Goal: Information Seeking & Learning: Learn about a topic

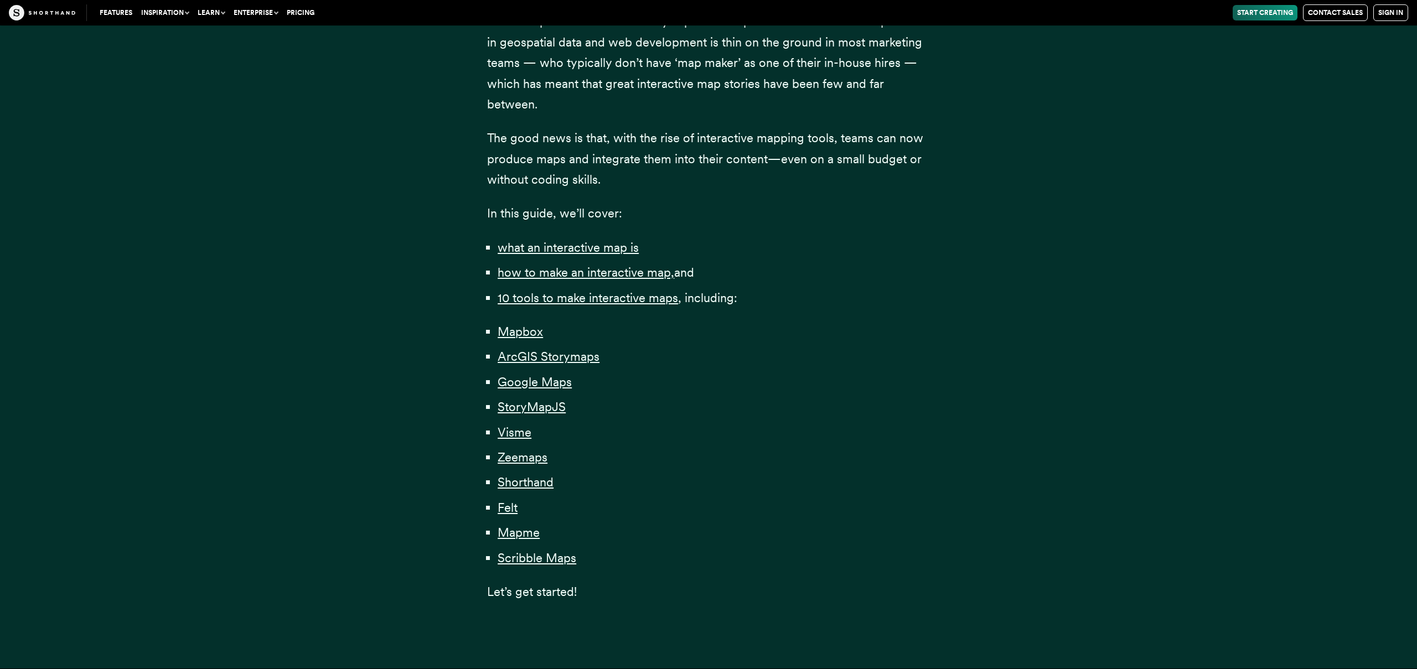
scroll to position [595, 0]
click at [522, 485] on span "Shorthand" at bounding box center [526, 484] width 56 height 15
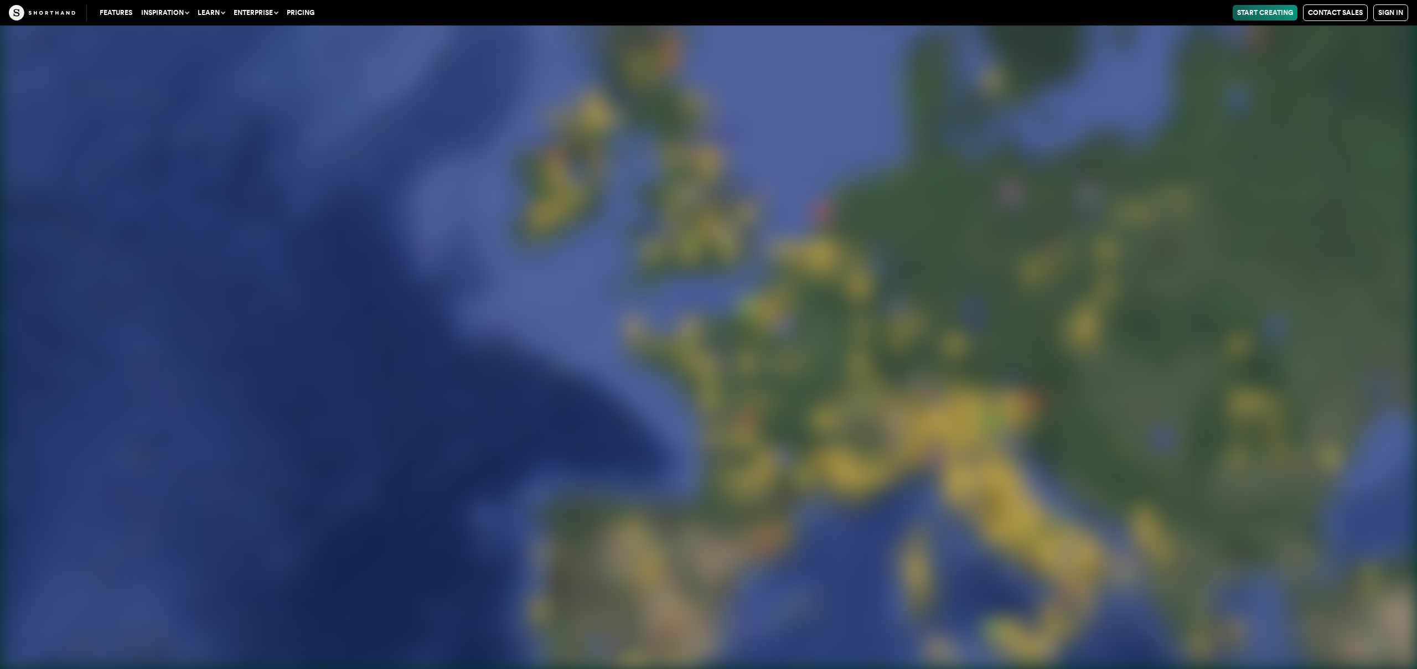
scroll to position [23174, 0]
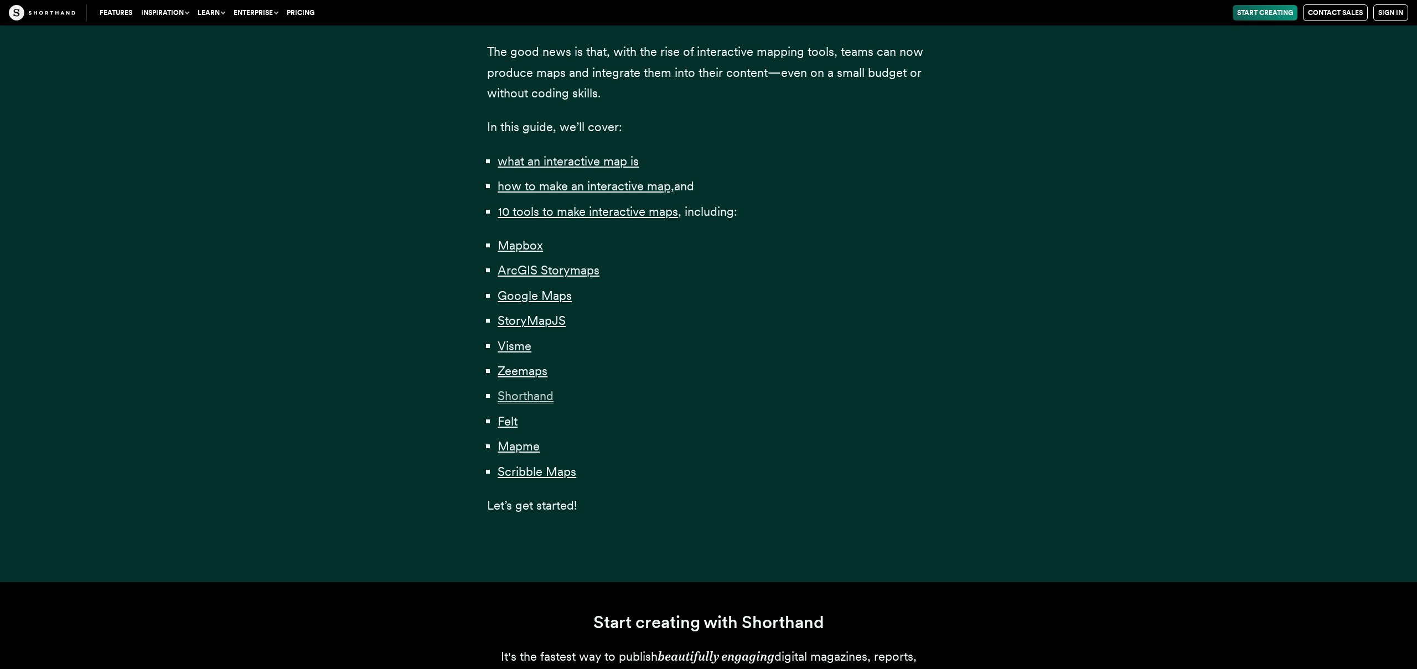
scroll to position [701, 0]
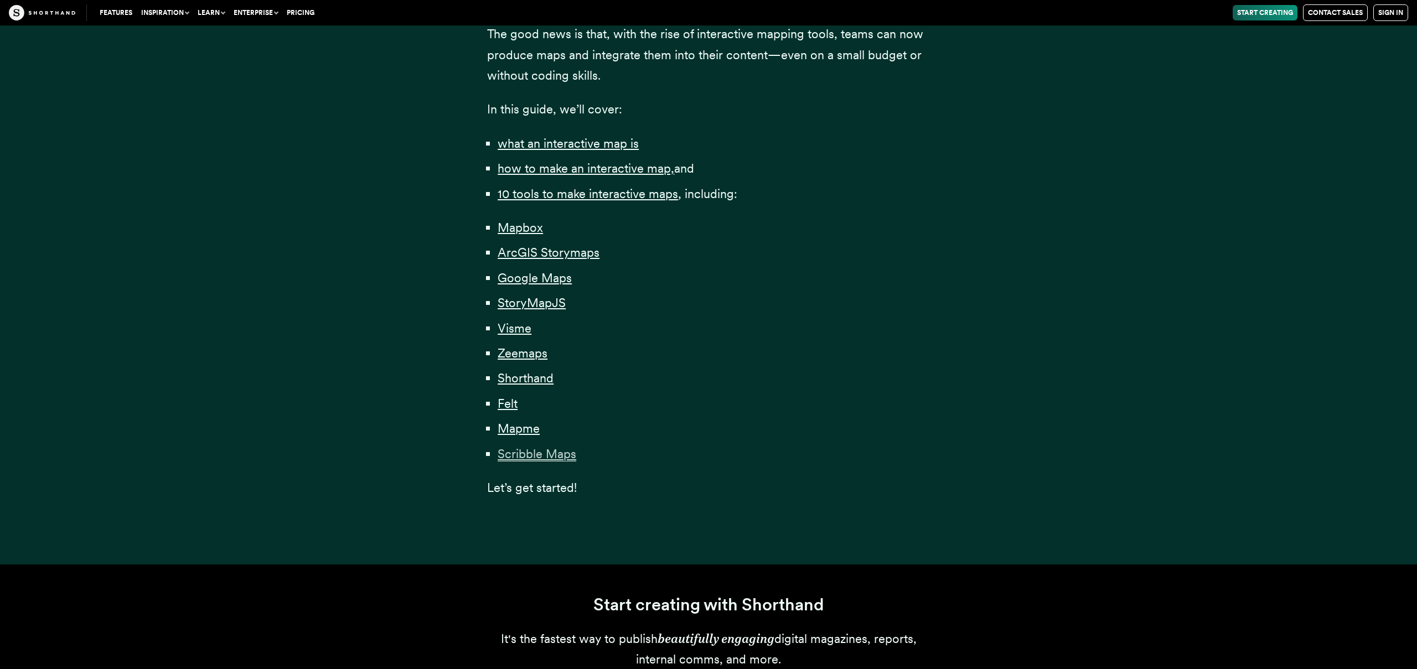
click at [523, 454] on span "Scribble Maps" at bounding box center [537, 454] width 79 height 15
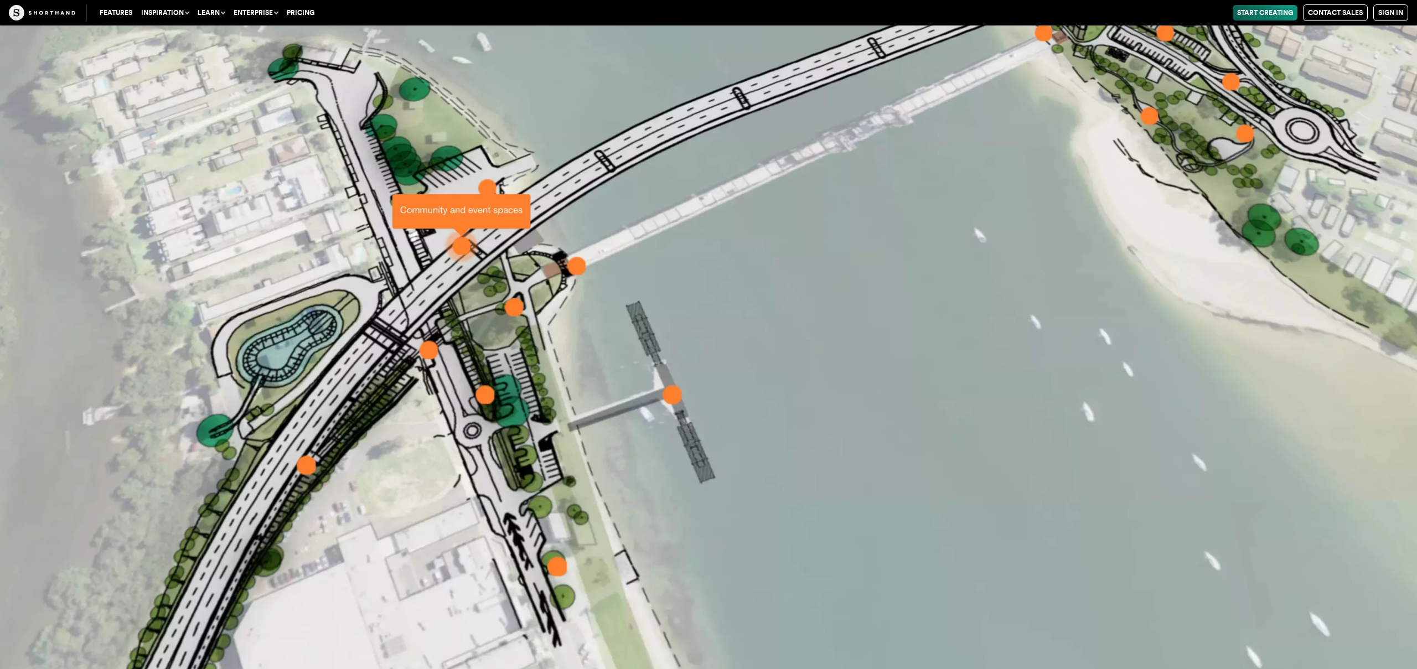
scroll to position [31224, 0]
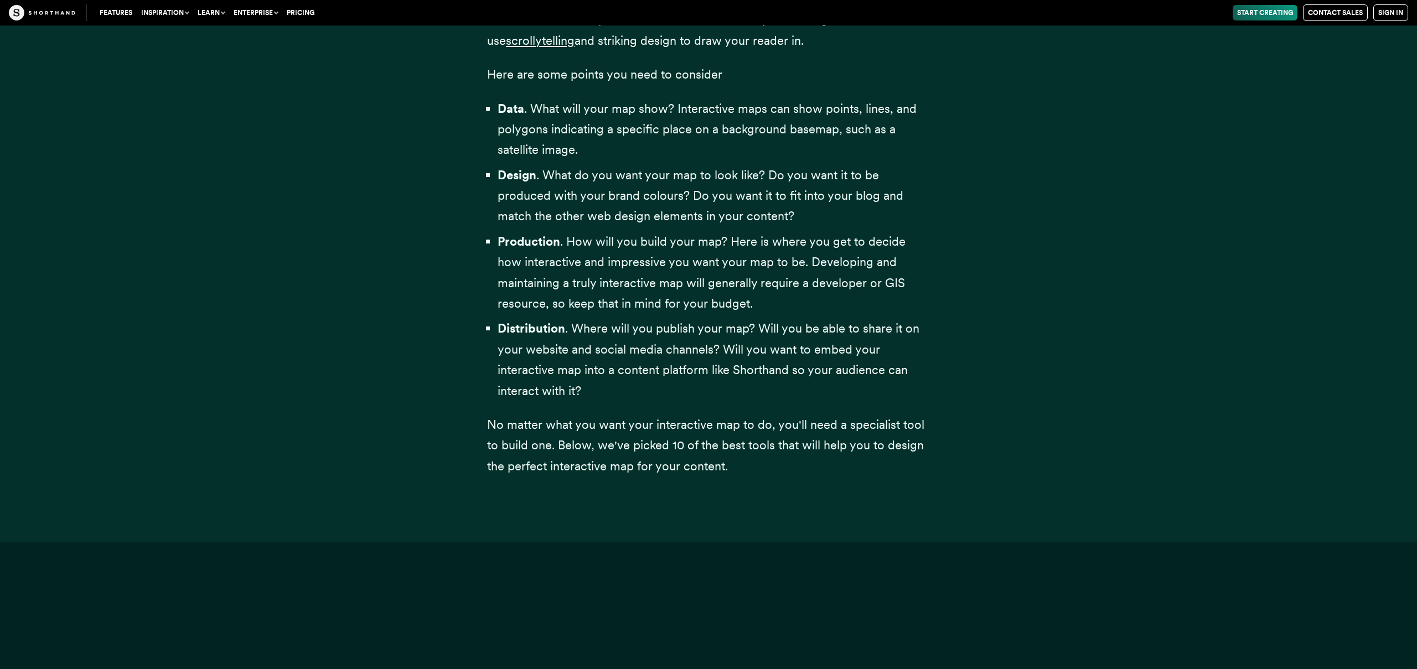
scroll to position [701, 0]
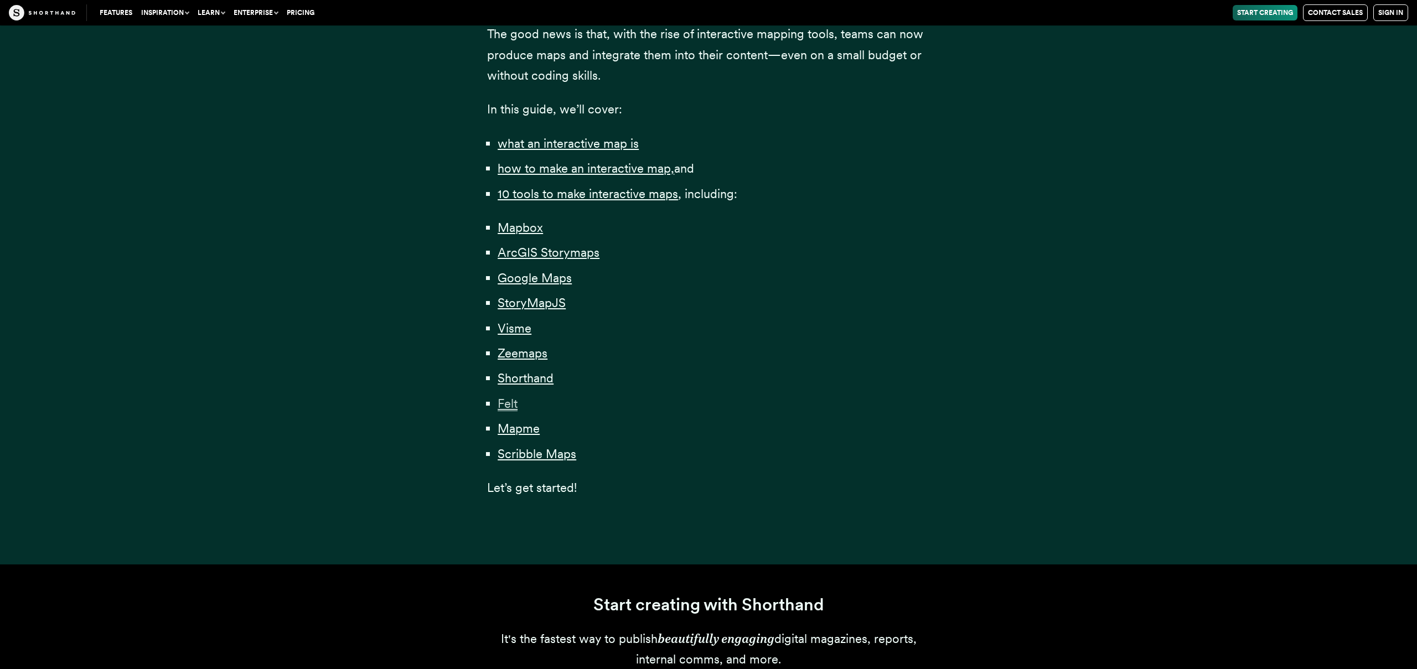
click at [508, 401] on span "Felt" at bounding box center [508, 403] width 20 height 15
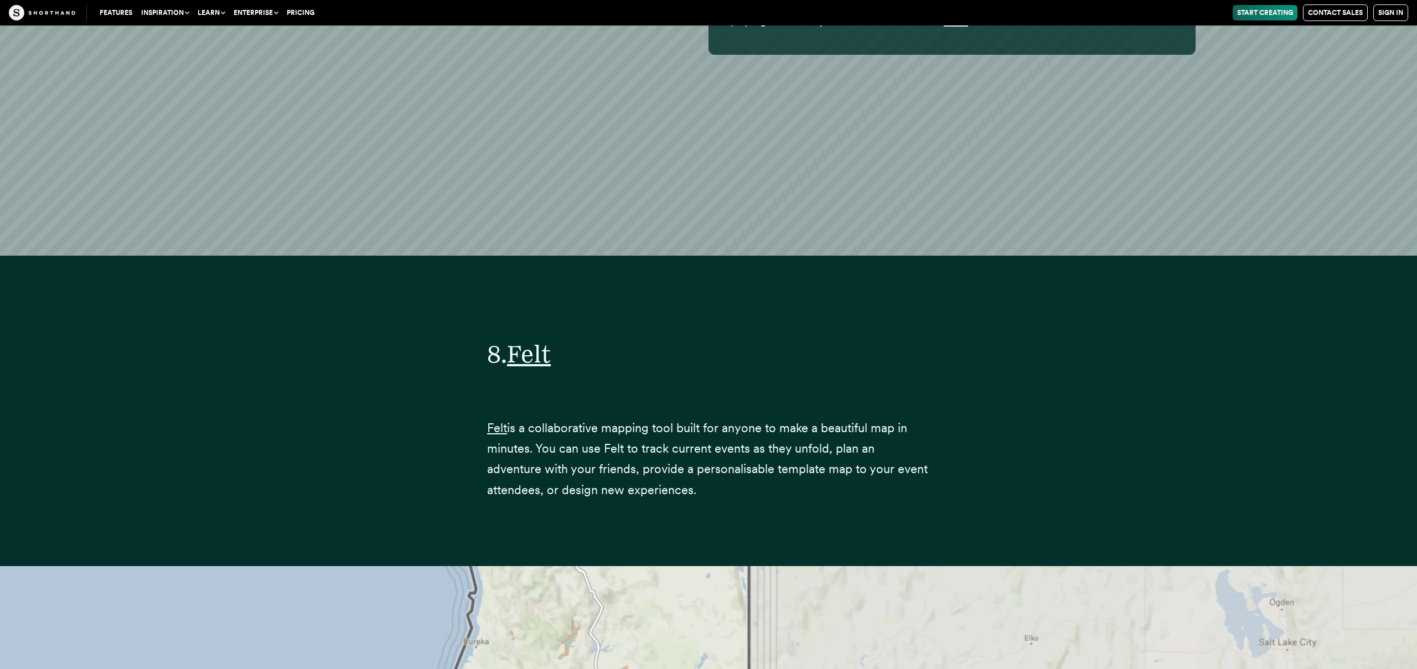
scroll to position [25358, 0]
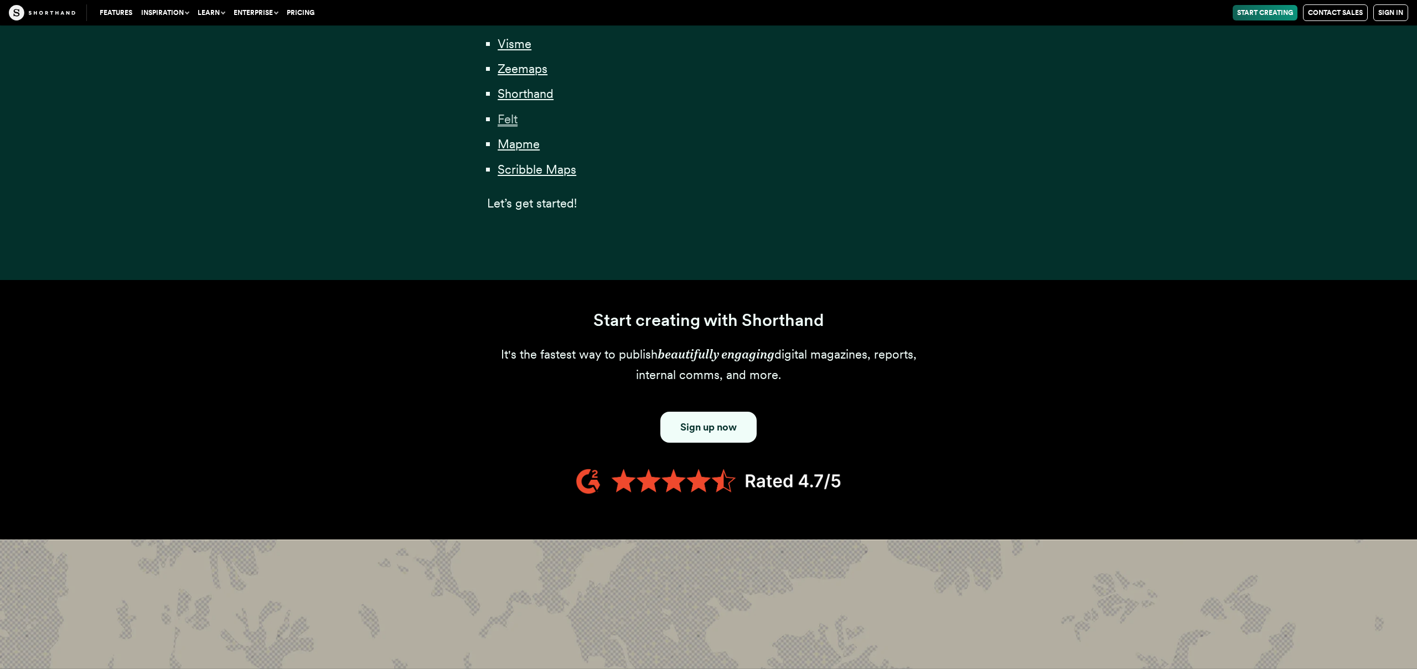
scroll to position [701, 0]
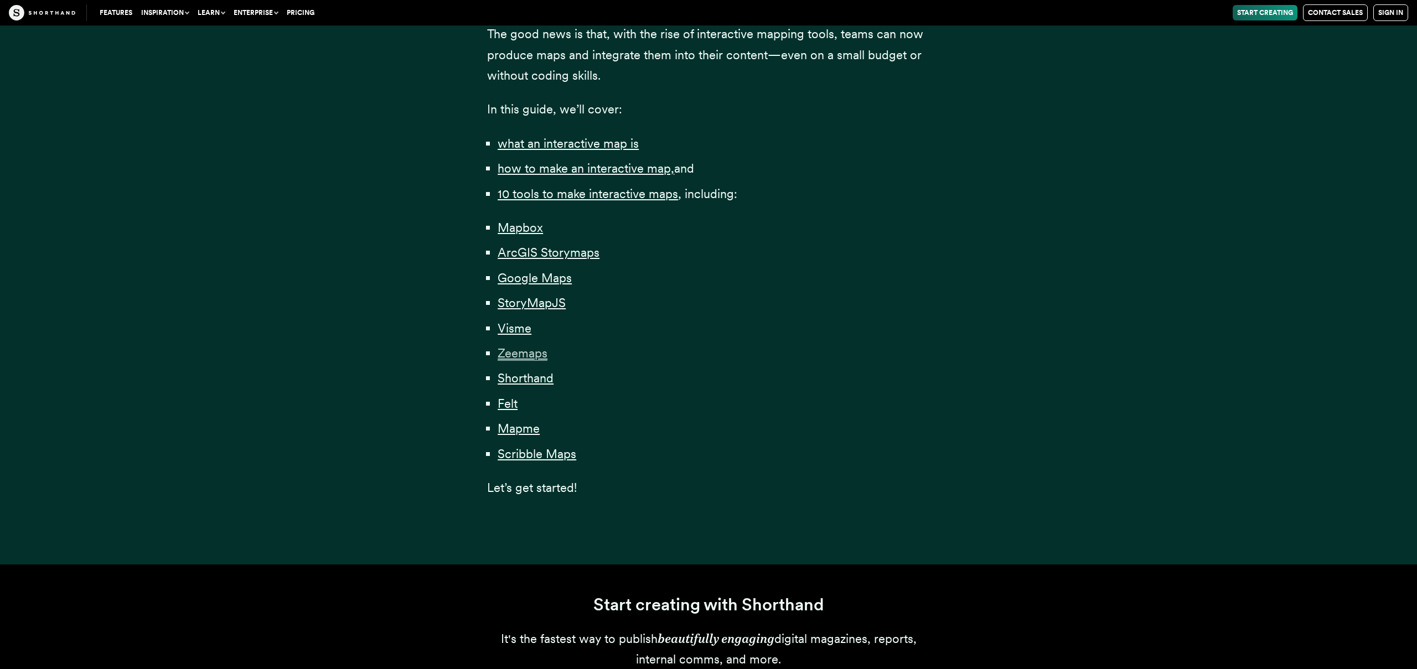
click at [525, 352] on span "Zeemaps" at bounding box center [523, 353] width 50 height 15
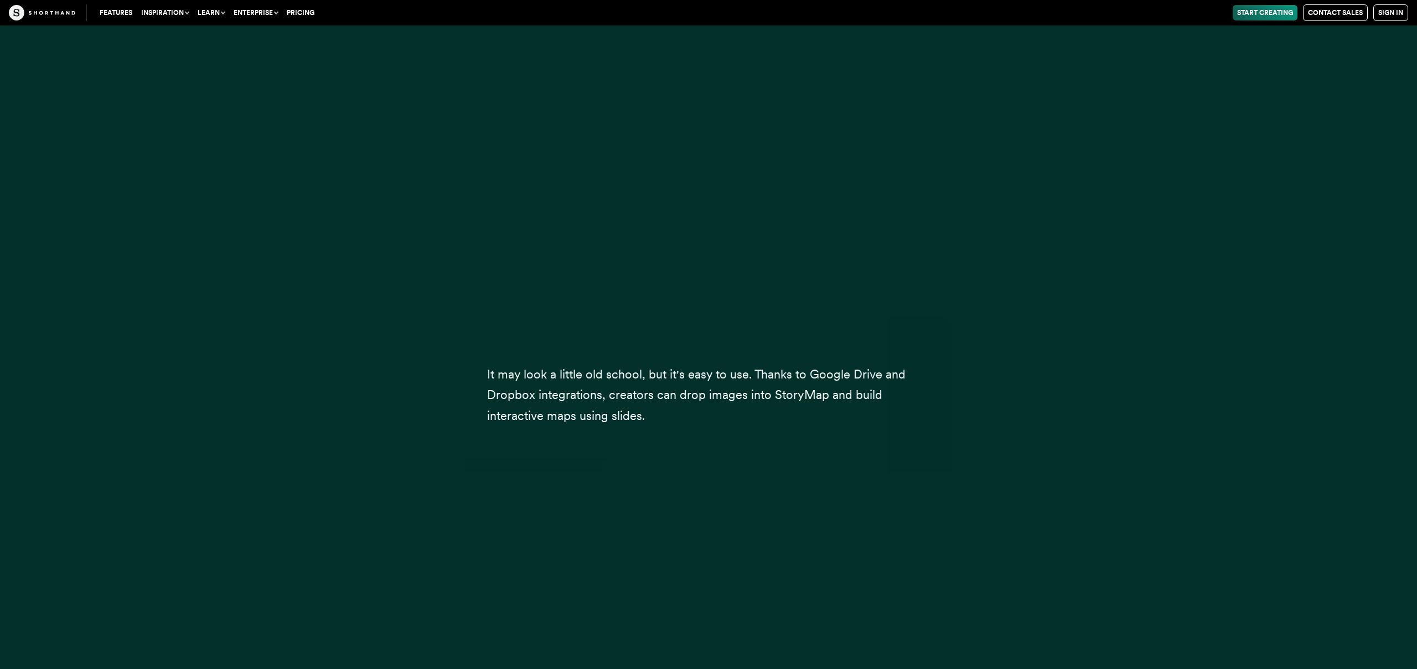
scroll to position [20348, 0]
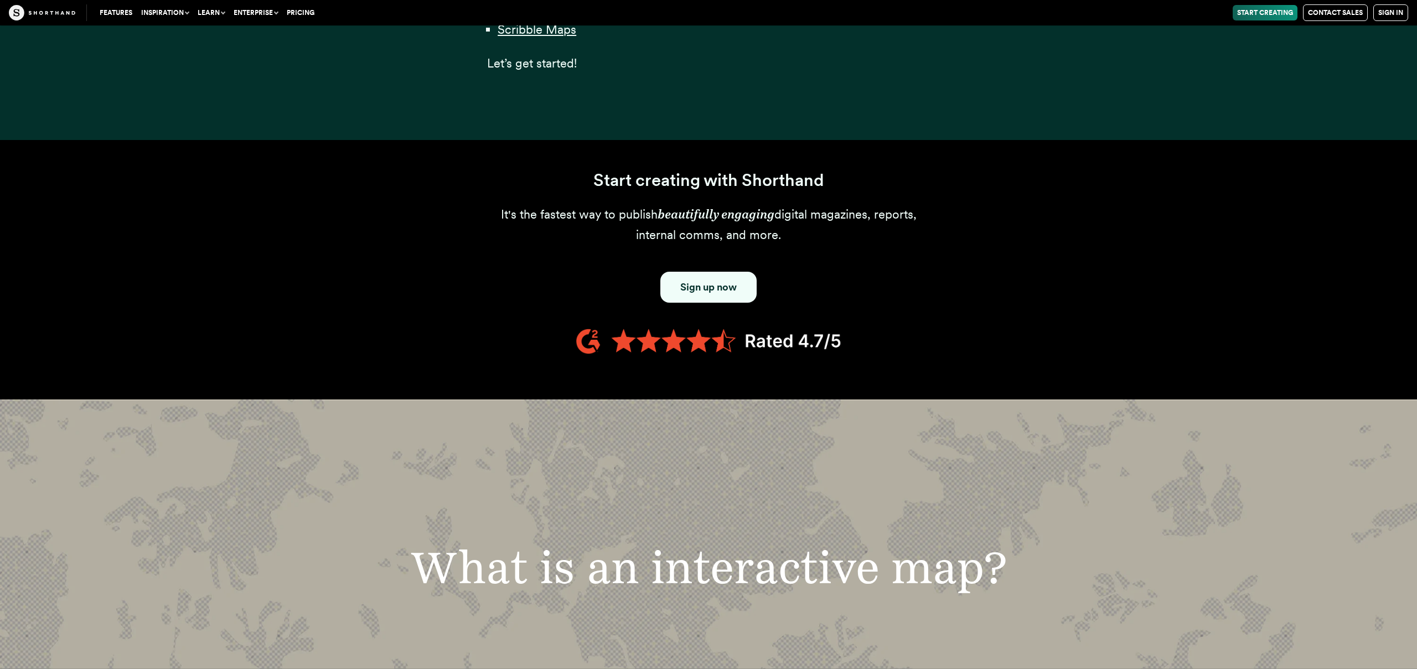
scroll to position [701, 0]
